Goal: Task Accomplishment & Management: Manage account settings

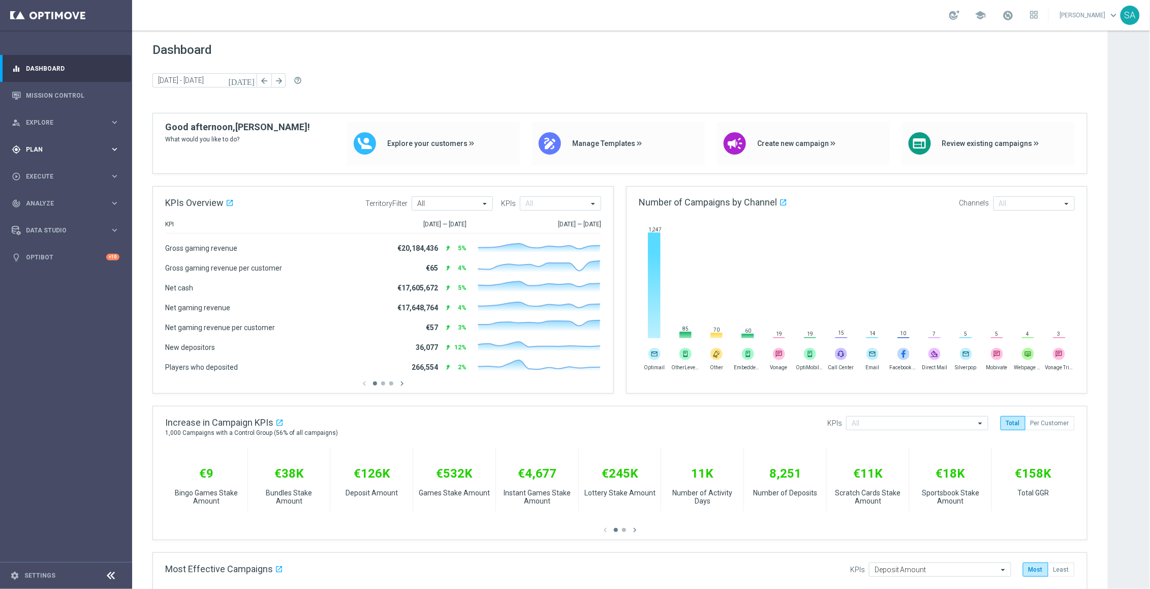
click at [86, 152] on div "gps_fixed Plan" at bounding box center [61, 149] width 98 height 9
click at [79, 166] on link "Target Groups" at bounding box center [65, 170] width 79 height 8
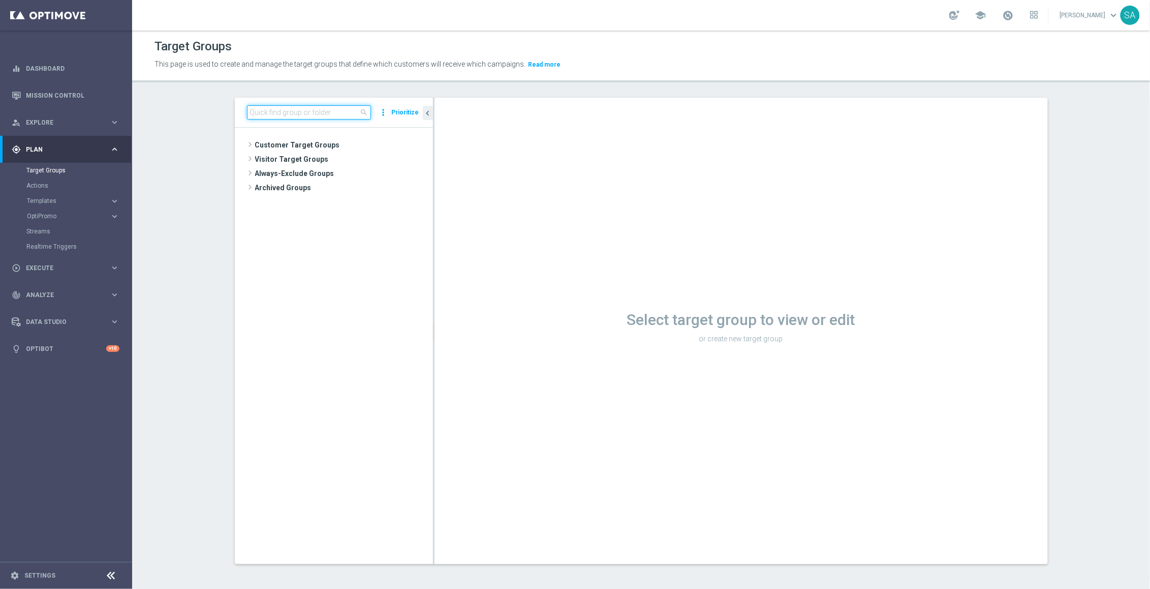
click at [260, 114] on input at bounding box center [309, 112] width 124 height 14
paste input "DE_ALL__SURVEY2025AUG_CHURN_Reminder__ALL_EMA_TAC_MIX"
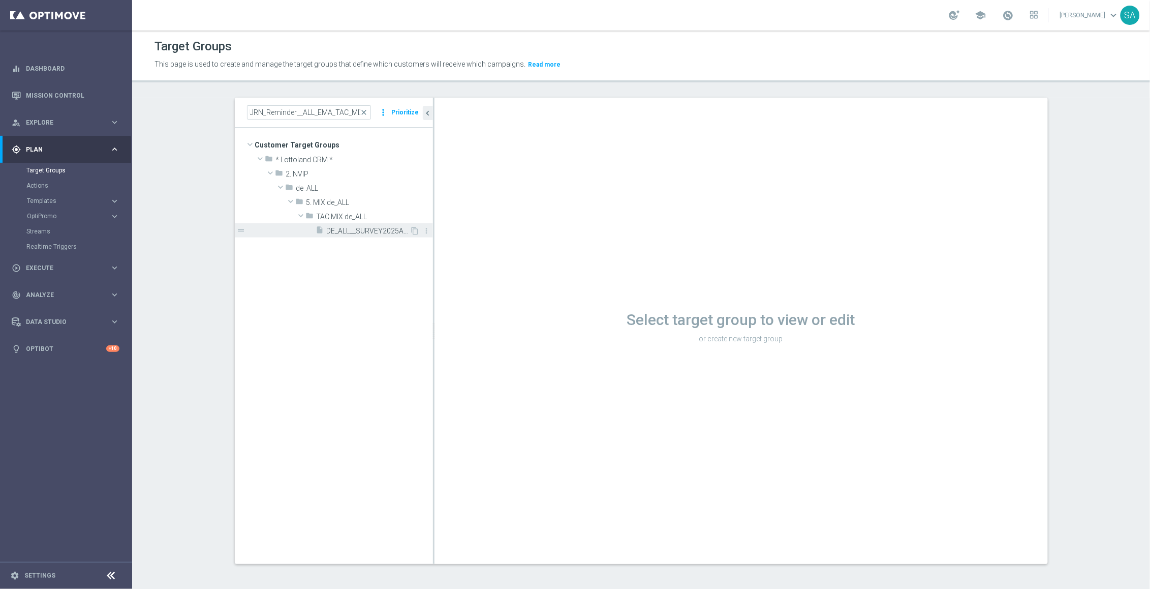
click at [366, 232] on span "DE_ALL__SURVEY2025AUG_CHURN_Reminder__ALL_EMA_TAC_MIX" at bounding box center [368, 231] width 83 height 9
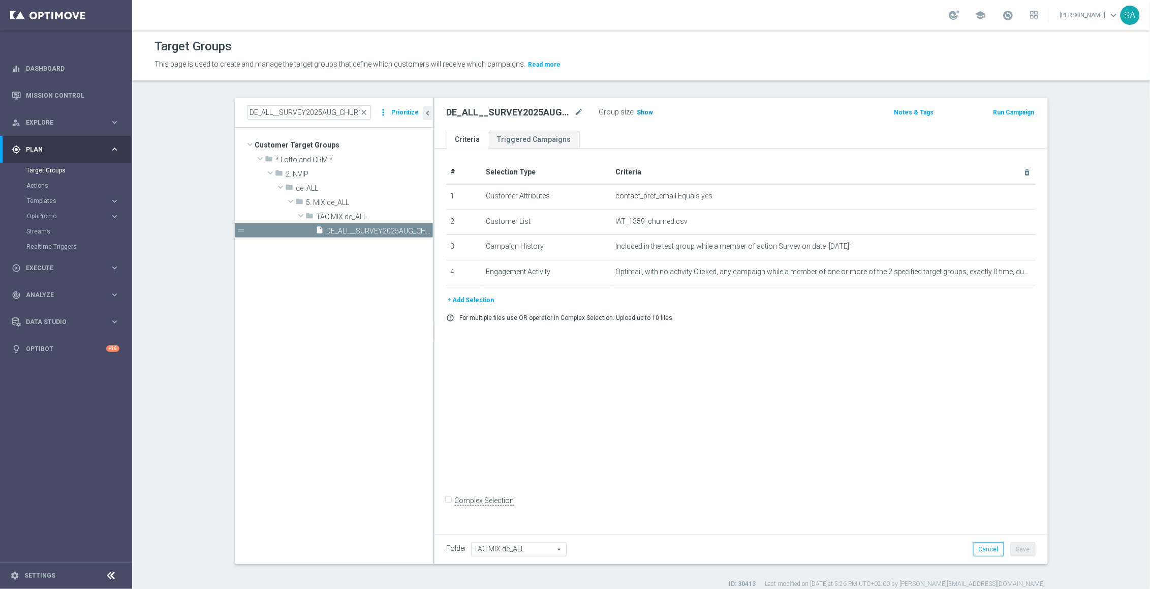
click at [643, 109] on span "Show" at bounding box center [645, 112] width 16 height 7
click at [346, 111] on input "DE_ALL__SURVEY2025AUG_CHURN_Reminder__ALL_EMA_TAC_MIX" at bounding box center [309, 112] width 124 height 14
paste input "SEP"
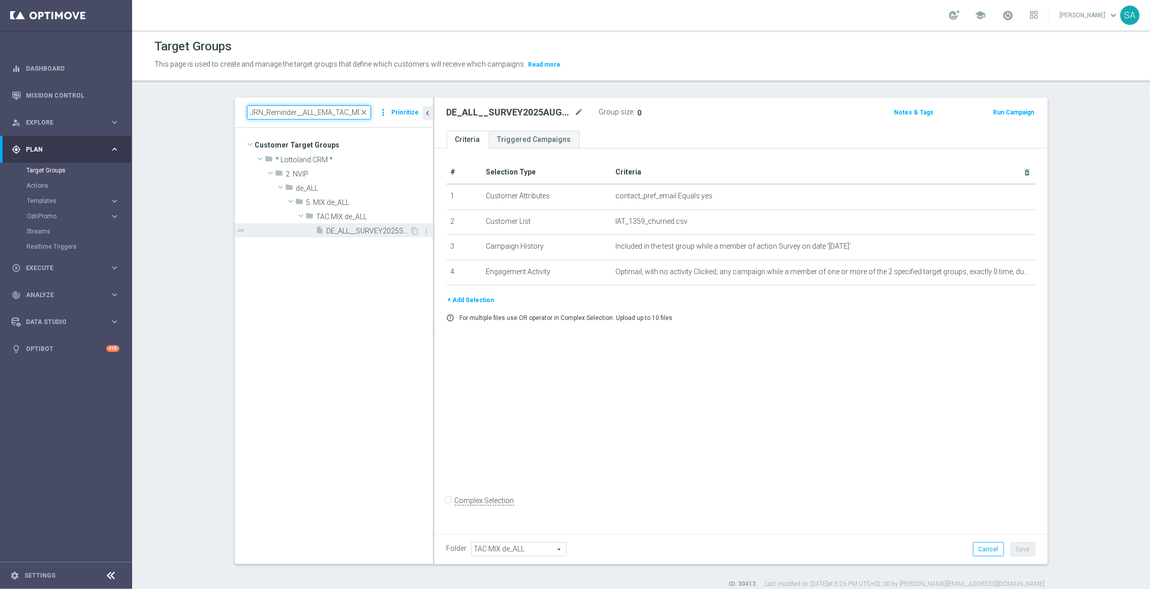
type input "DE_ALL__SURVEY2025SEP_CHURN_Reminder__ALL_EMA_TAC_MIX"
click at [370, 230] on span "DE_ALL__SURVEY2025SEP_CHURN_Reminder__ALL_EMA_TAC_MIX" at bounding box center [368, 231] width 83 height 9
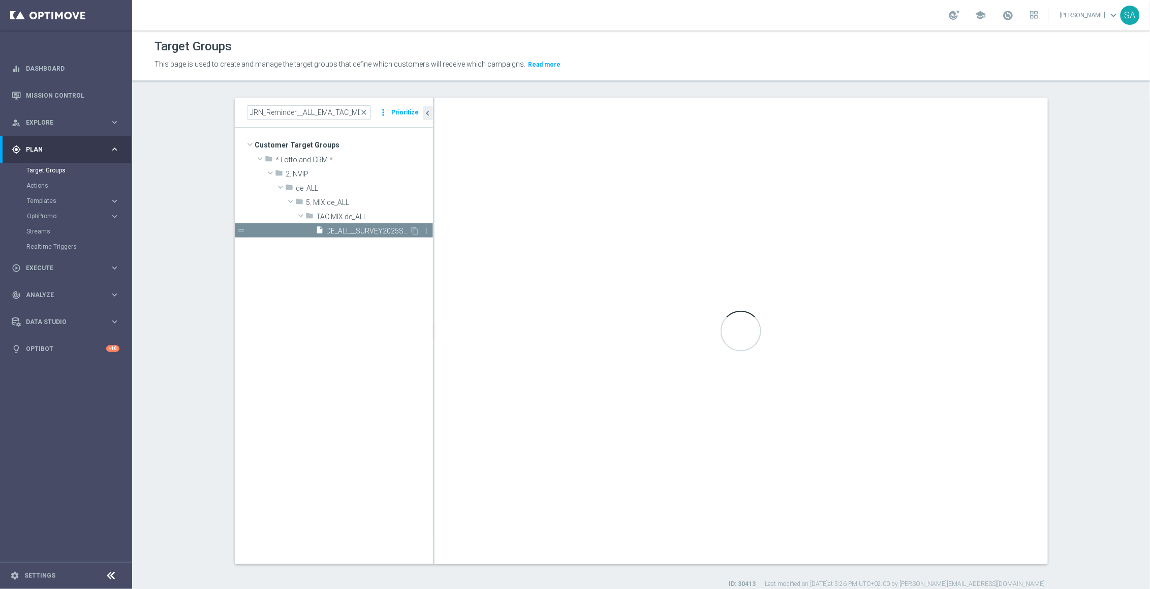
scroll to position [0, 0]
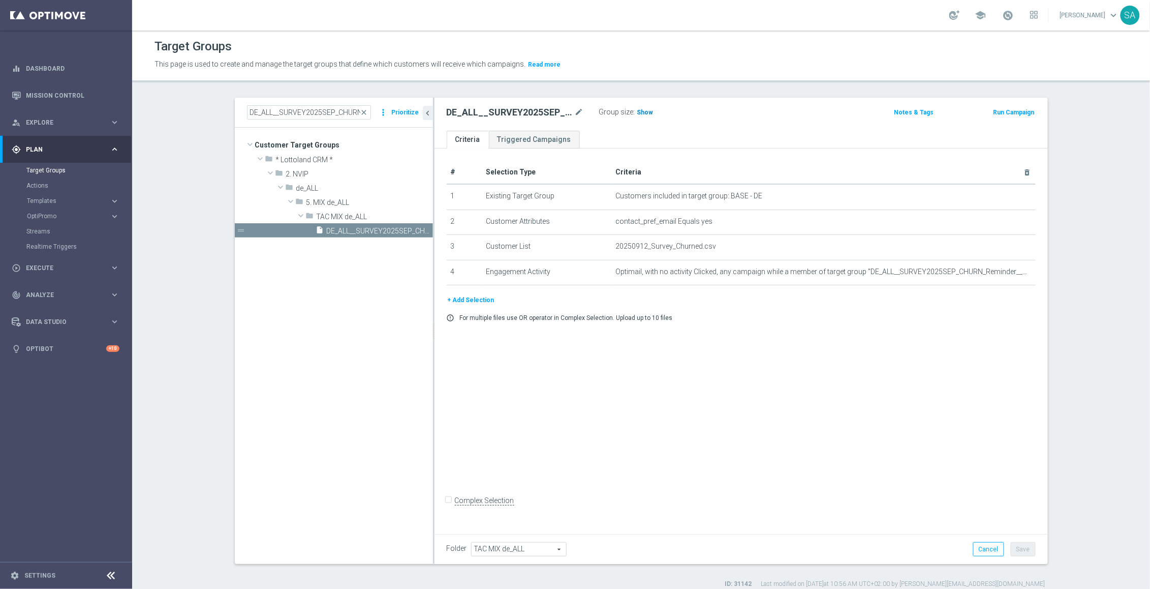
click at [647, 110] on span "Show" at bounding box center [645, 112] width 16 height 7
click at [912, 271] on span "Optimail, with no activity Clicked, any campaign while a member of target group…" at bounding box center [806, 271] width 383 height 9
click at [615, 367] on div "# Selection Type Criteria delete_forever 1 Existing Target Group Customers incl…" at bounding box center [741, 338] width 613 height 381
